Goal: Find contact information: Find contact information

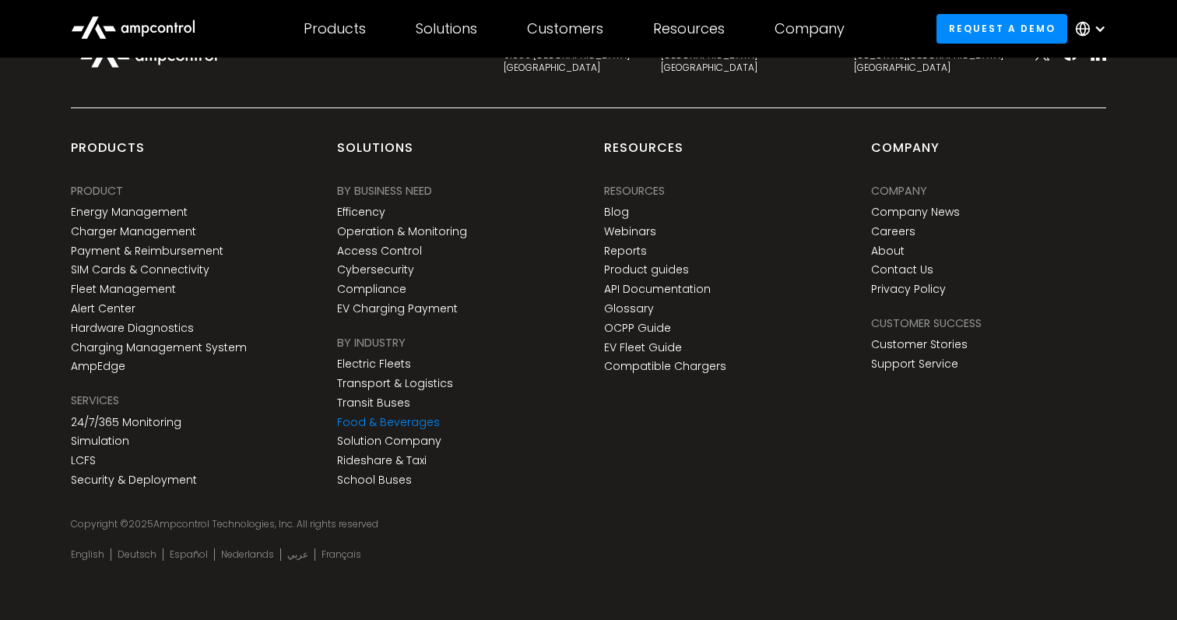
scroll to position [5804, 0]
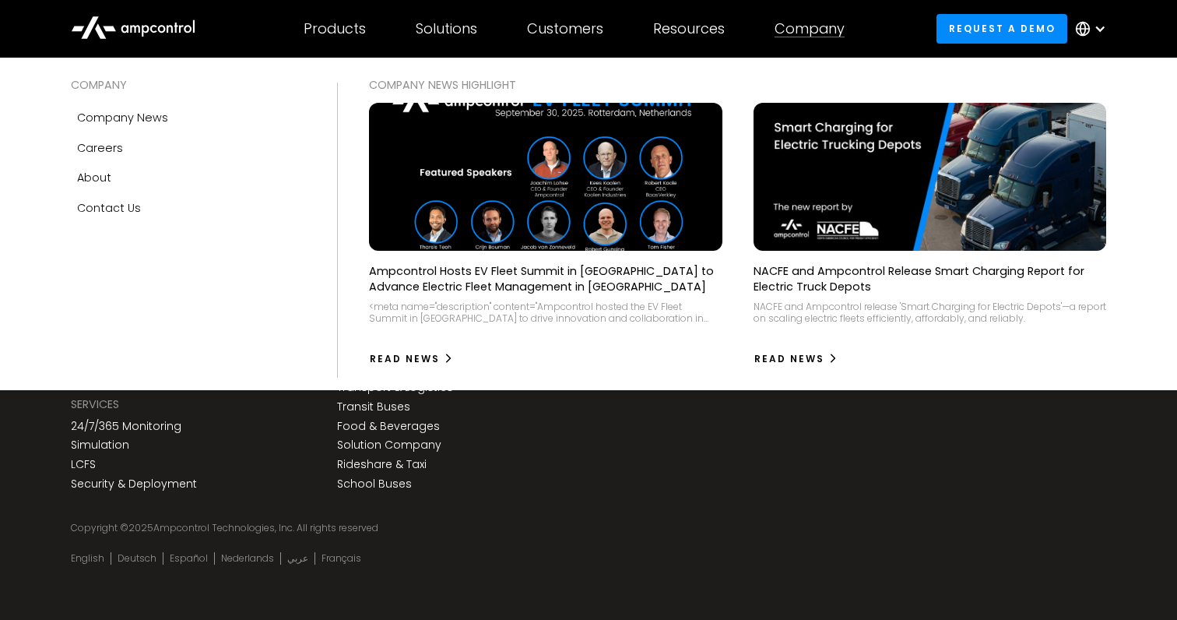
click at [815, 30] on div "Company" at bounding box center [810, 28] width 70 height 17
click at [817, 21] on div "Company" at bounding box center [810, 28] width 70 height 17
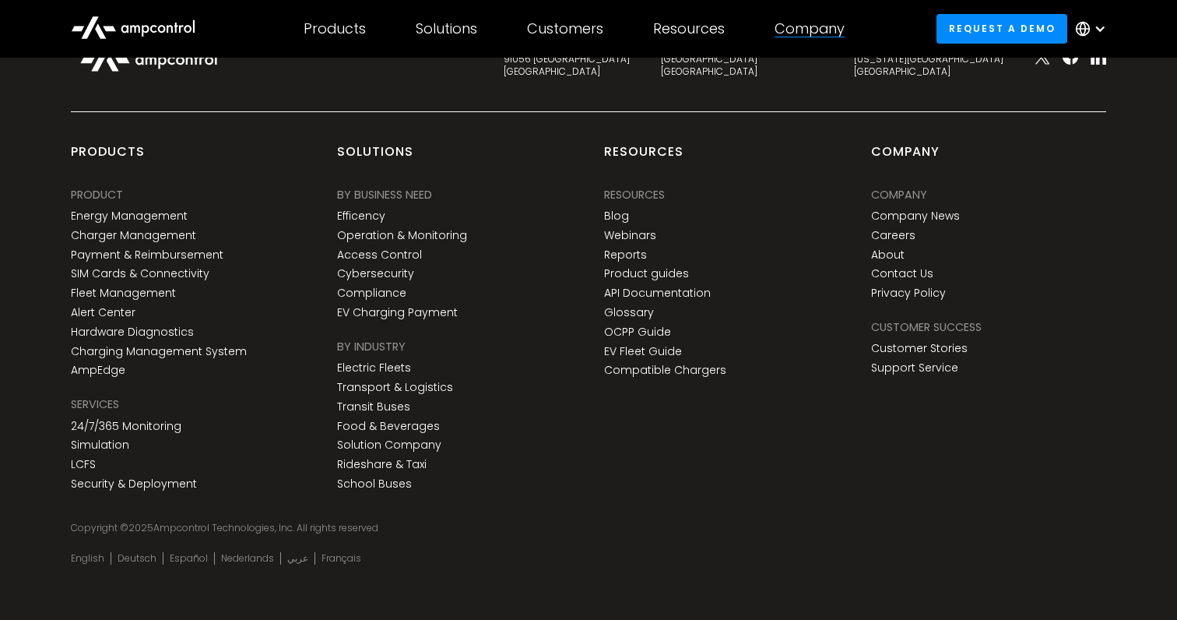
click at [816, 30] on div "Company" at bounding box center [810, 28] width 70 height 17
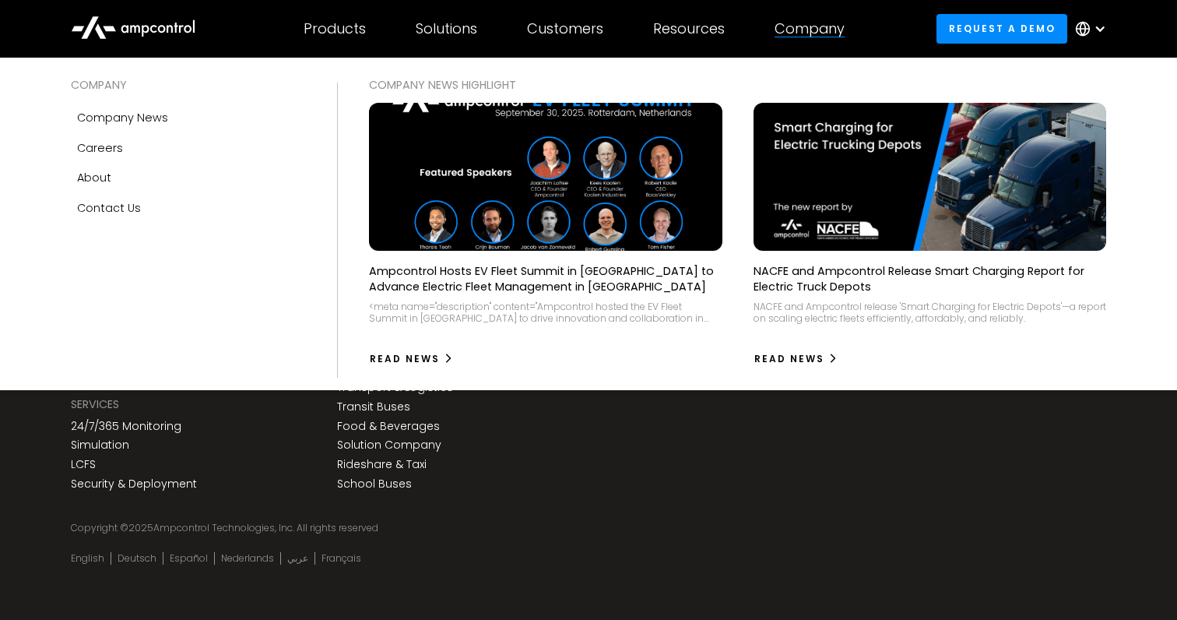
click at [811, 30] on div "Company" at bounding box center [810, 28] width 70 height 17
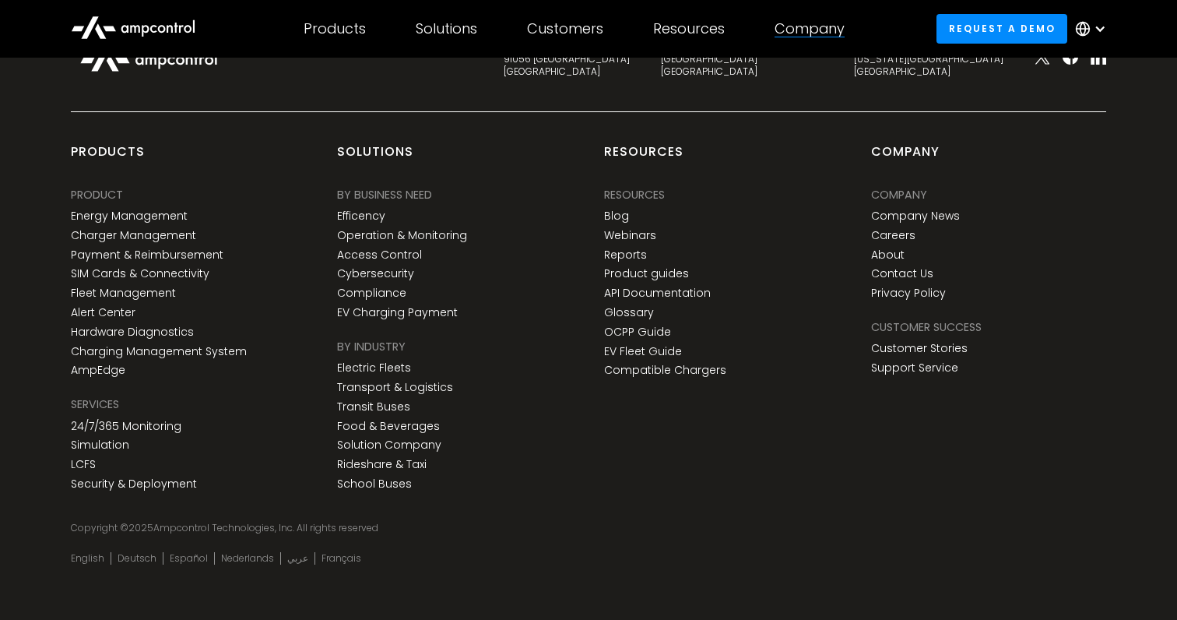
click at [815, 26] on div "Company" at bounding box center [810, 28] width 70 height 17
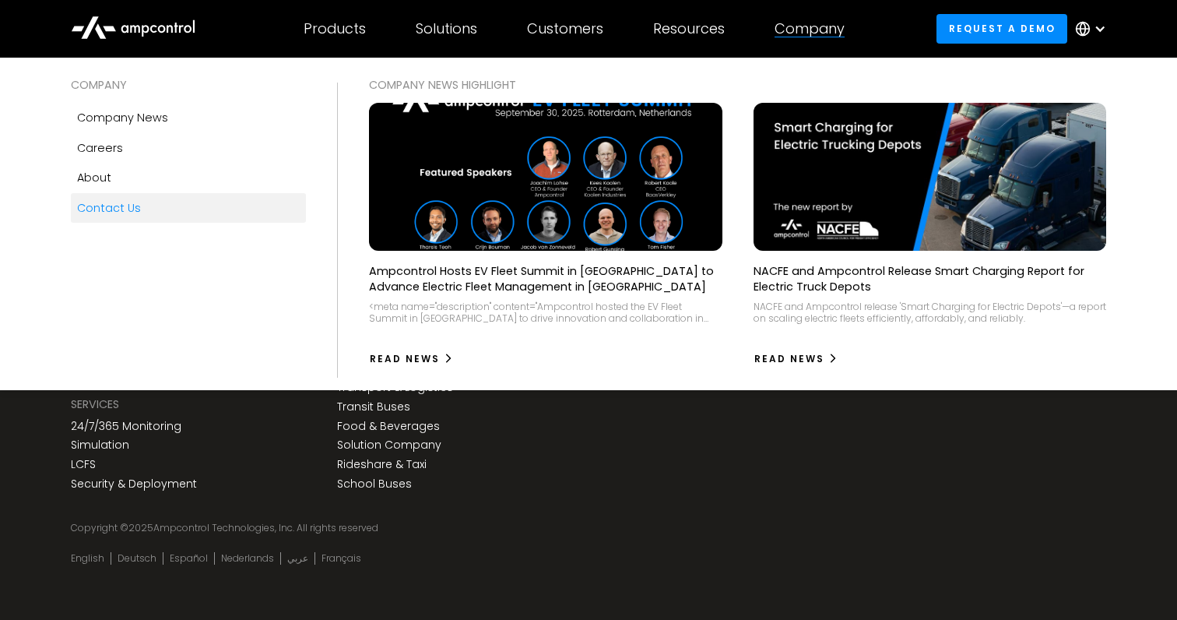
click at [136, 206] on div "Contact Us" at bounding box center [109, 207] width 64 height 17
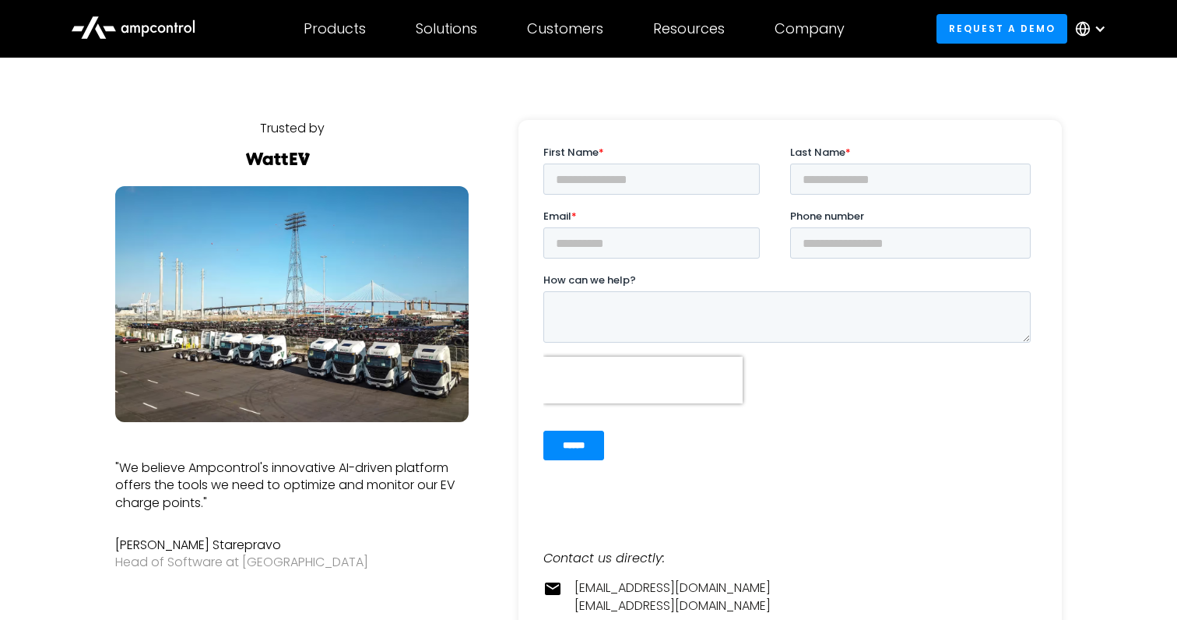
scroll to position [100, 0]
